Goal: Information Seeking & Learning: Find specific fact

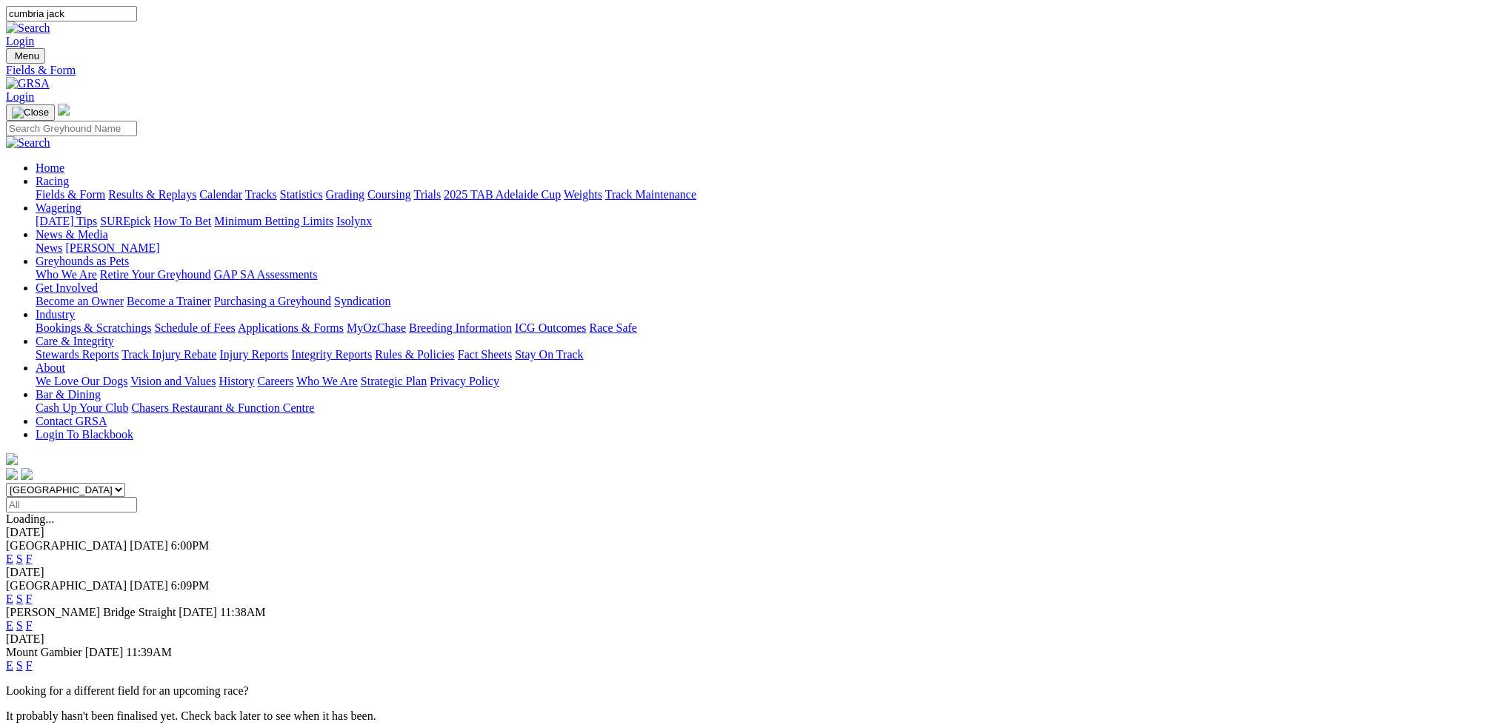
click at [196, 188] on link "Results & Replays" at bounding box center [152, 194] width 88 height 13
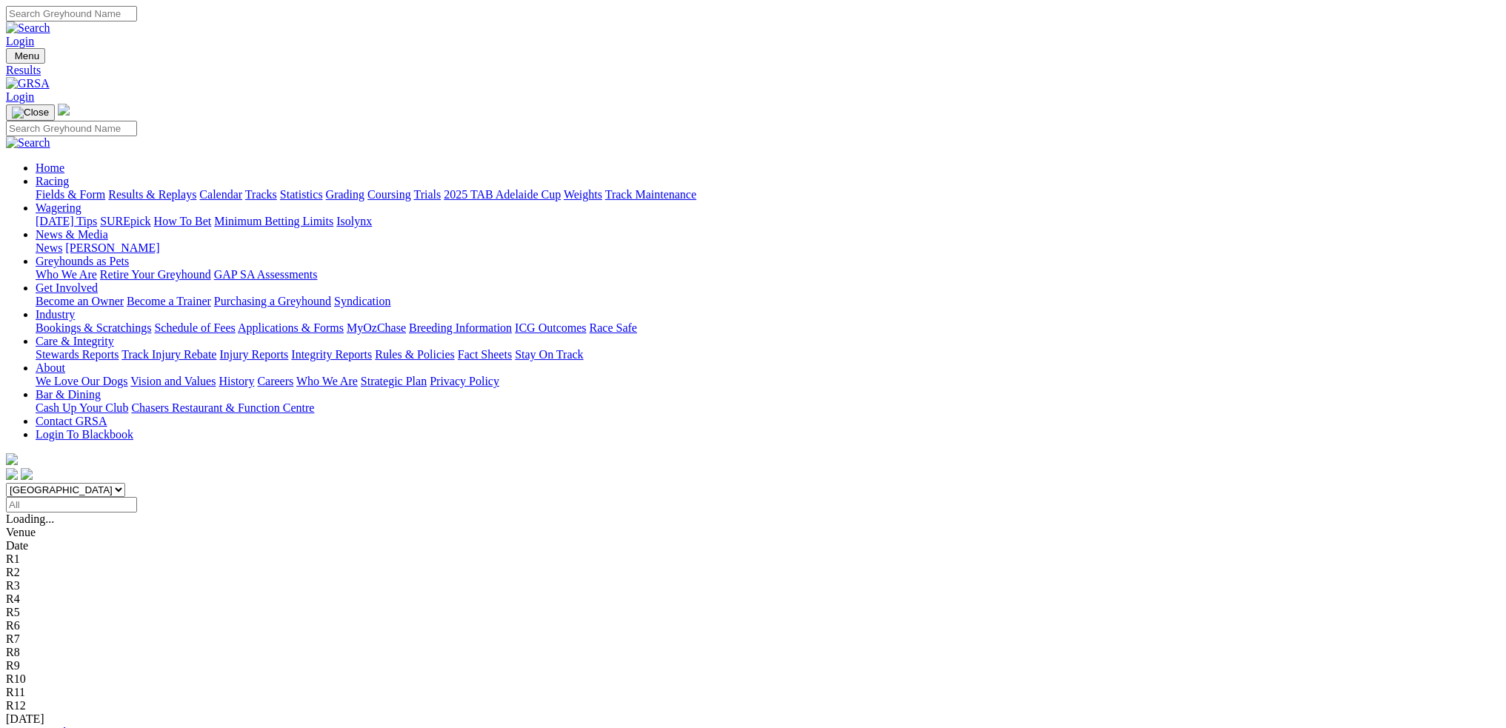
click at [125, 483] on select "South Australia New South Wales Northern Territory Queensland Tasmania Victoria…" at bounding box center [65, 490] width 119 height 14
select select "QLD"
click at [125, 483] on select "South Australia New South Wales Northern Territory Queensland Tasmania Victoria…" at bounding box center [65, 490] width 119 height 14
click at [137, 17] on input "Search" at bounding box center [71, 14] width 131 height 16
type input "cumbria jack"
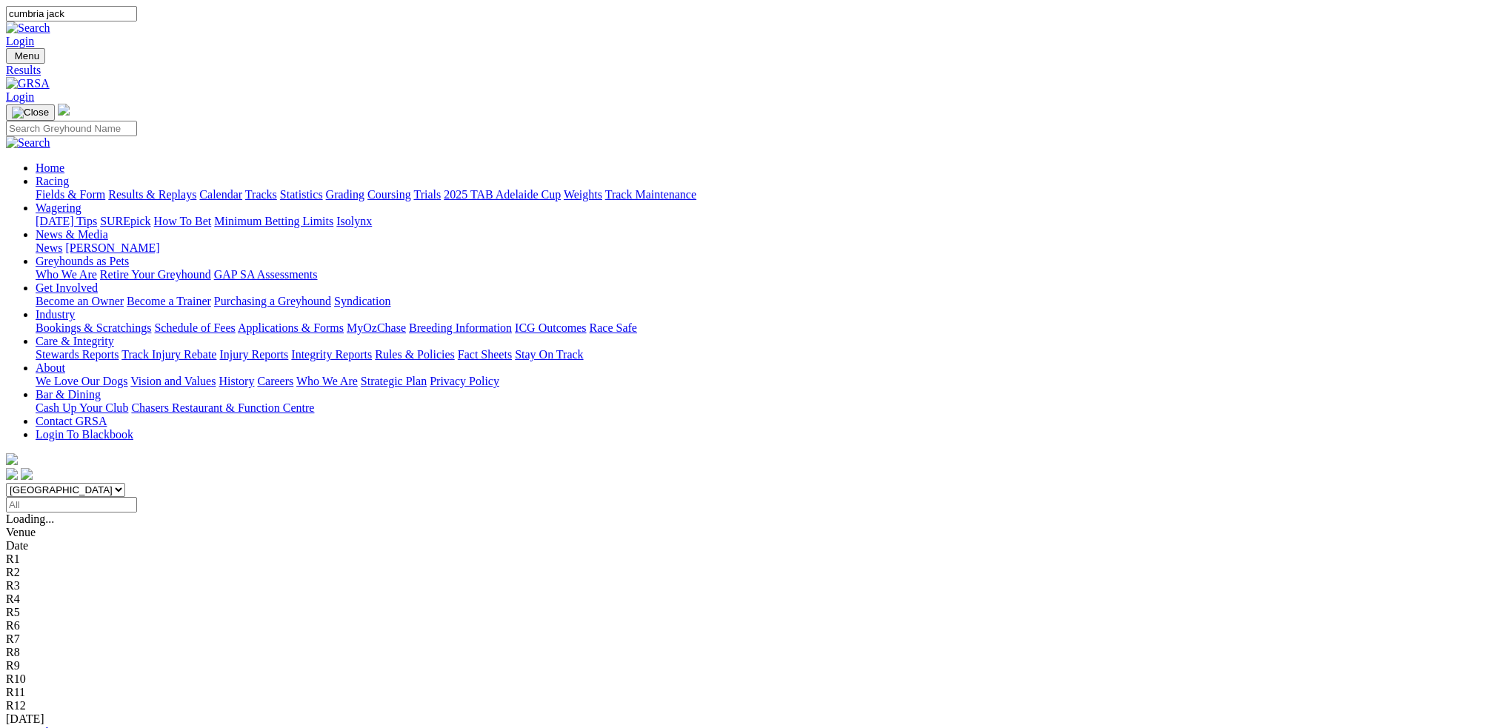
click at [50, 21] on link at bounding box center [28, 27] width 44 height 13
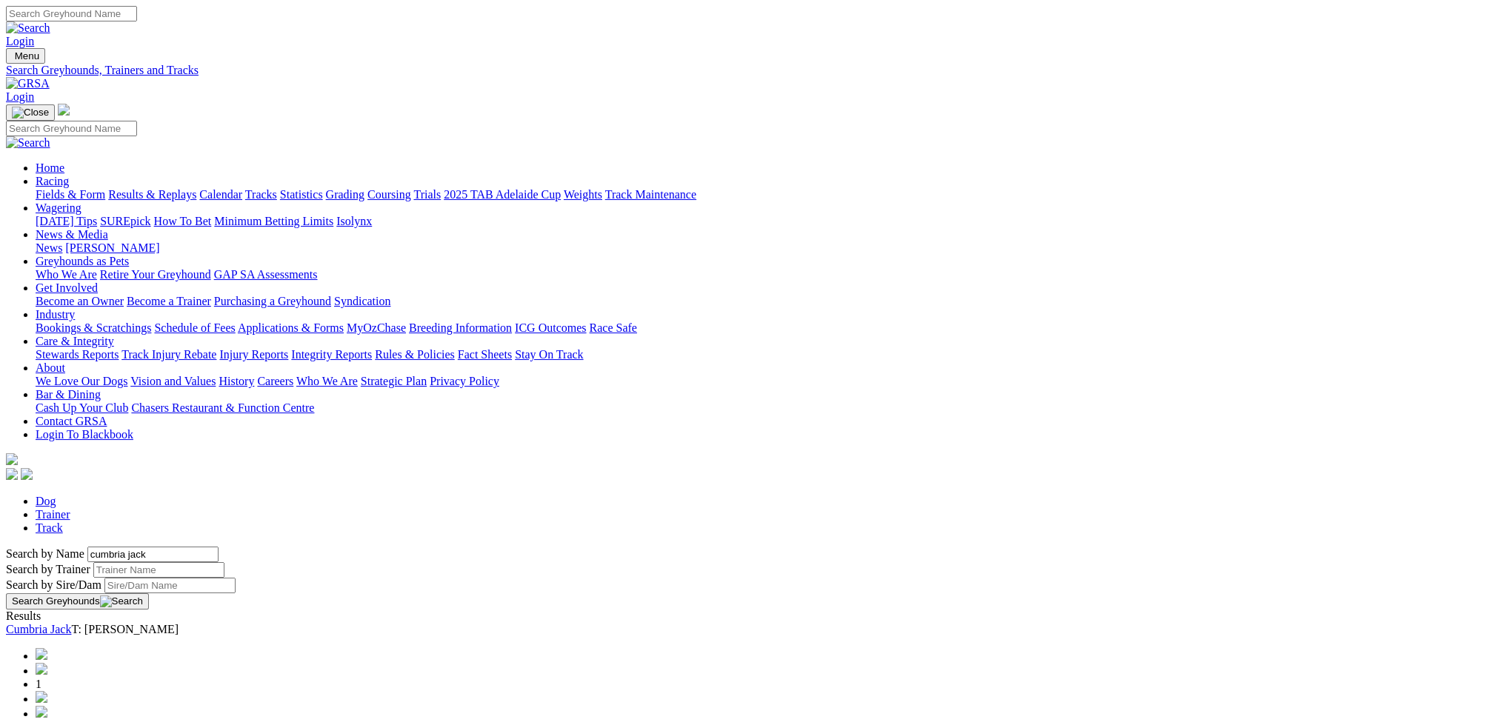
click at [149, 593] on button "Search Greyhounds" at bounding box center [77, 601] width 143 height 16
click at [71, 623] on link "Cumbria Jack" at bounding box center [38, 629] width 65 height 13
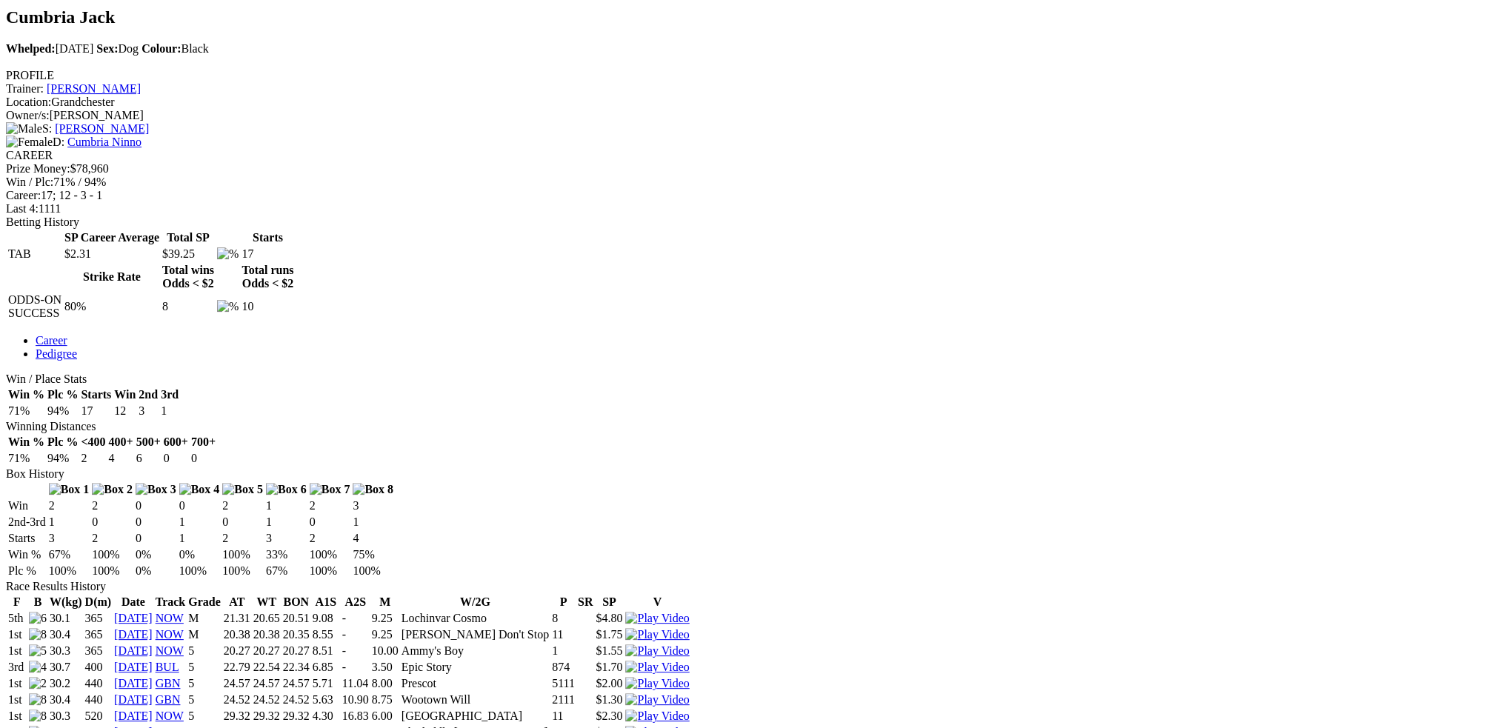
scroll to position [519, 0]
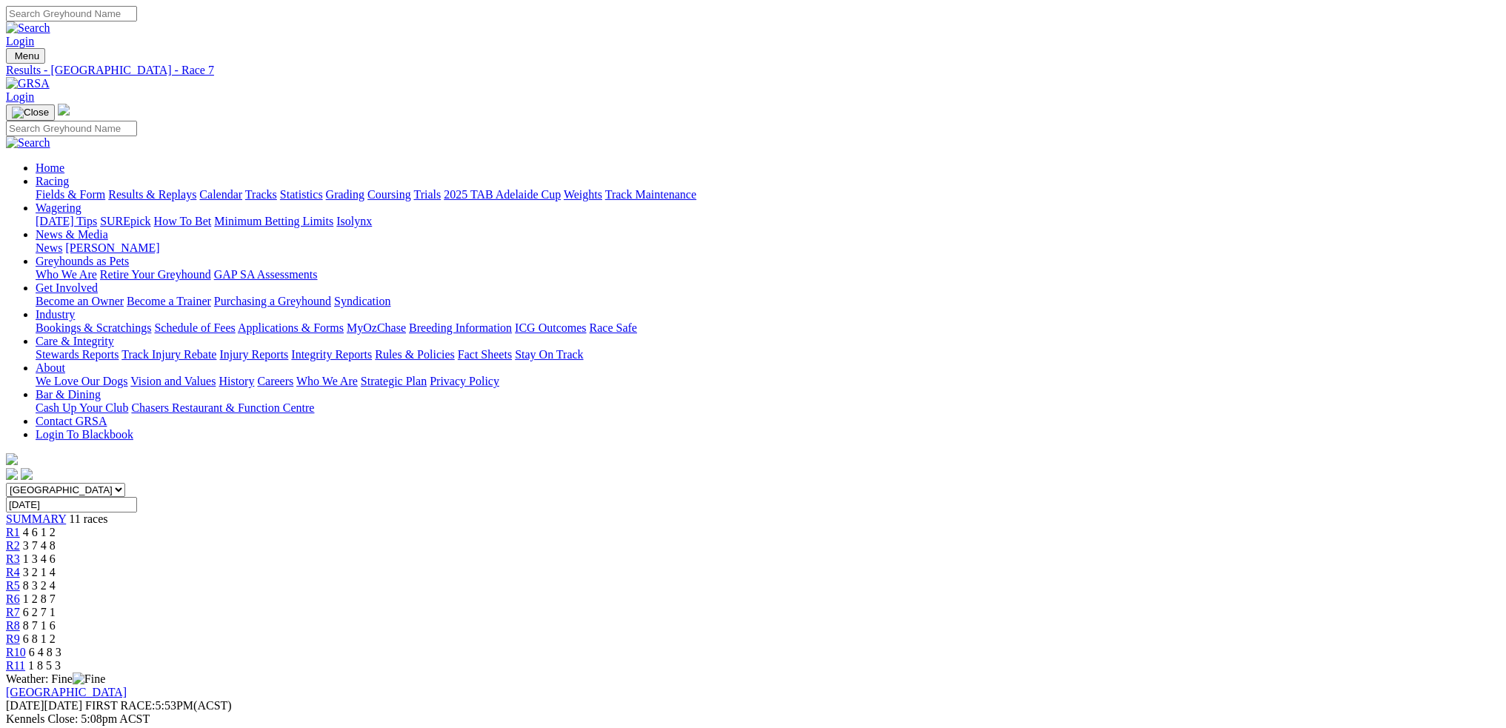
click at [82, 699] on span "[DATE]" at bounding box center [44, 705] width 76 height 13
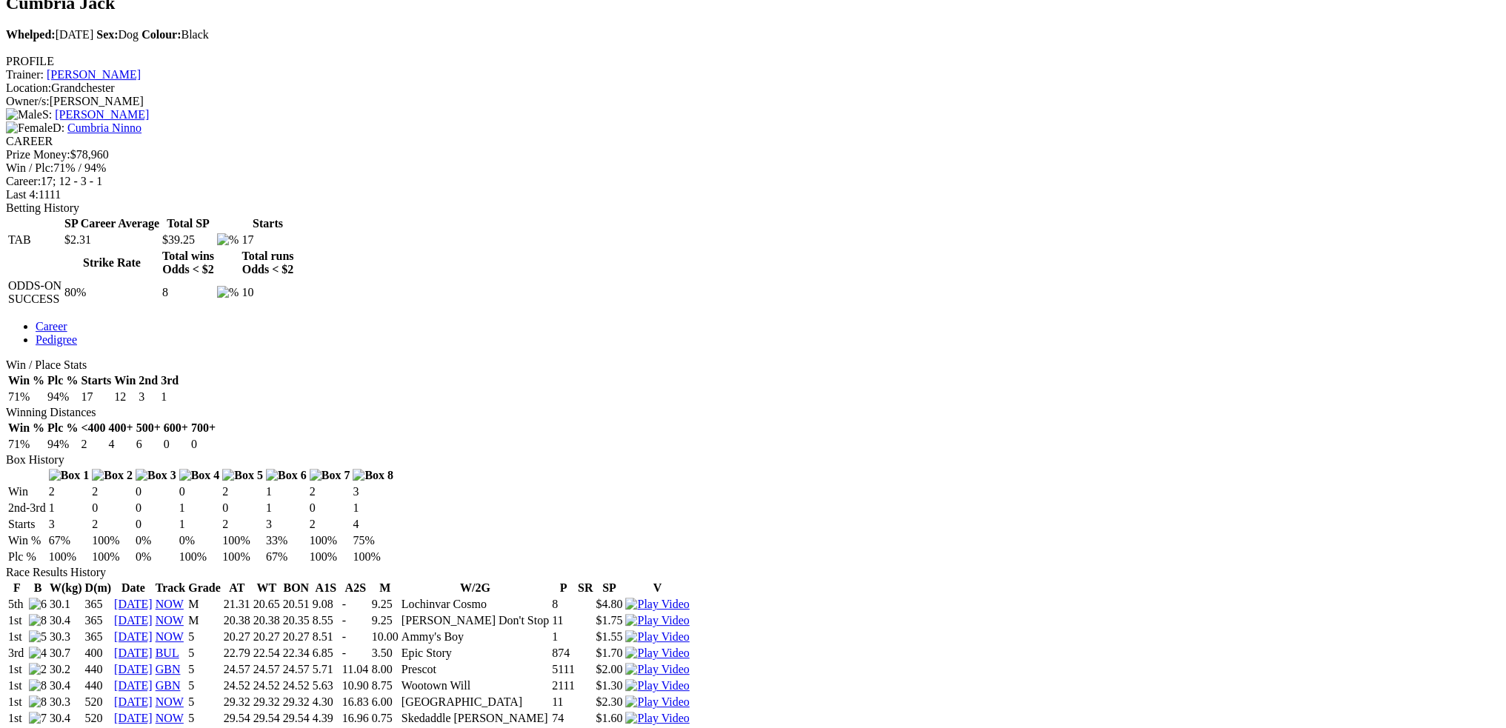
scroll to position [519, 0]
